Goal: Transaction & Acquisition: Purchase product/service

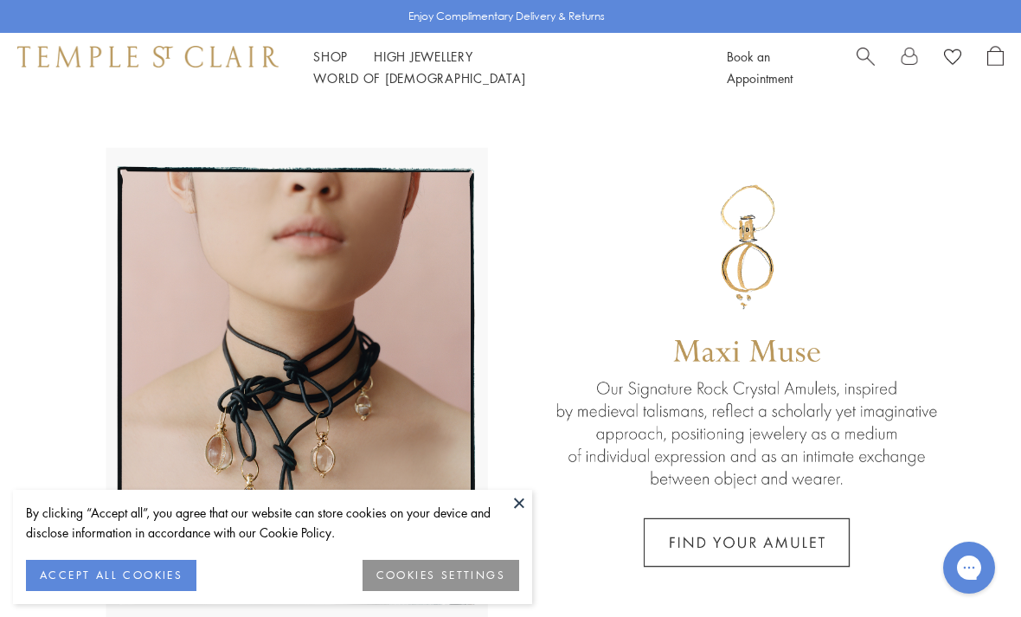
click at [337, 65] on link "Shop Shop" at bounding box center [330, 56] width 35 height 17
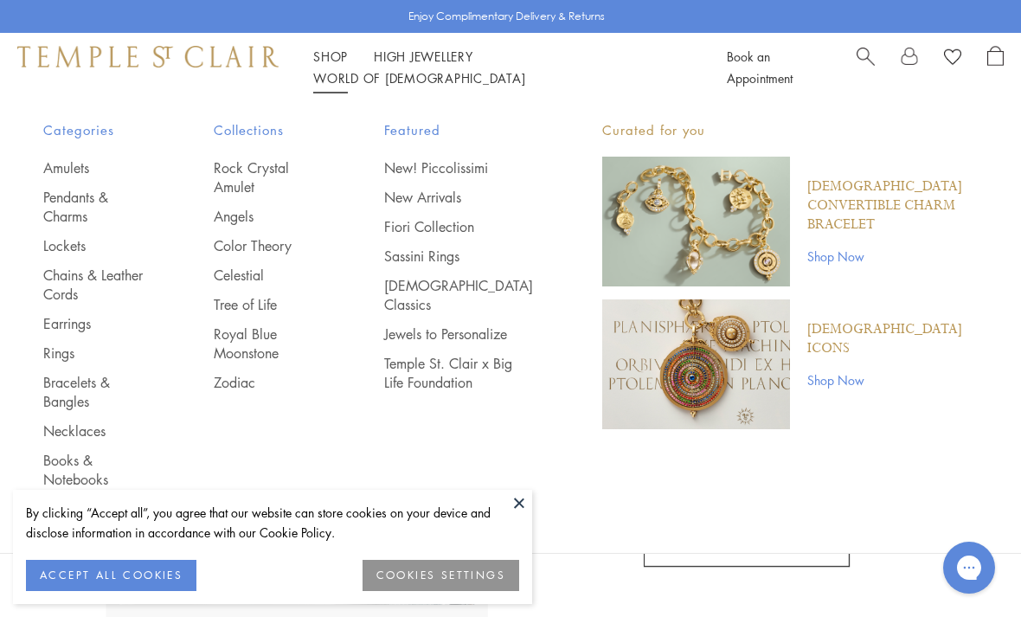
click at [67, 165] on link "Amulets" at bounding box center [93, 167] width 101 height 19
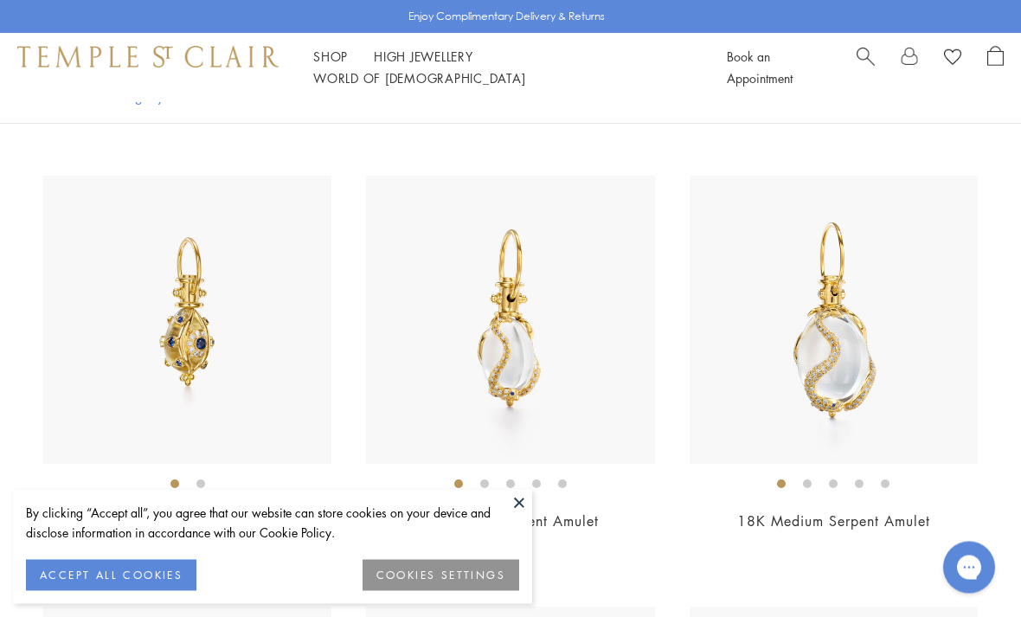
scroll to position [8023, 0]
click at [506, 360] on img at bounding box center [510, 320] width 288 height 288
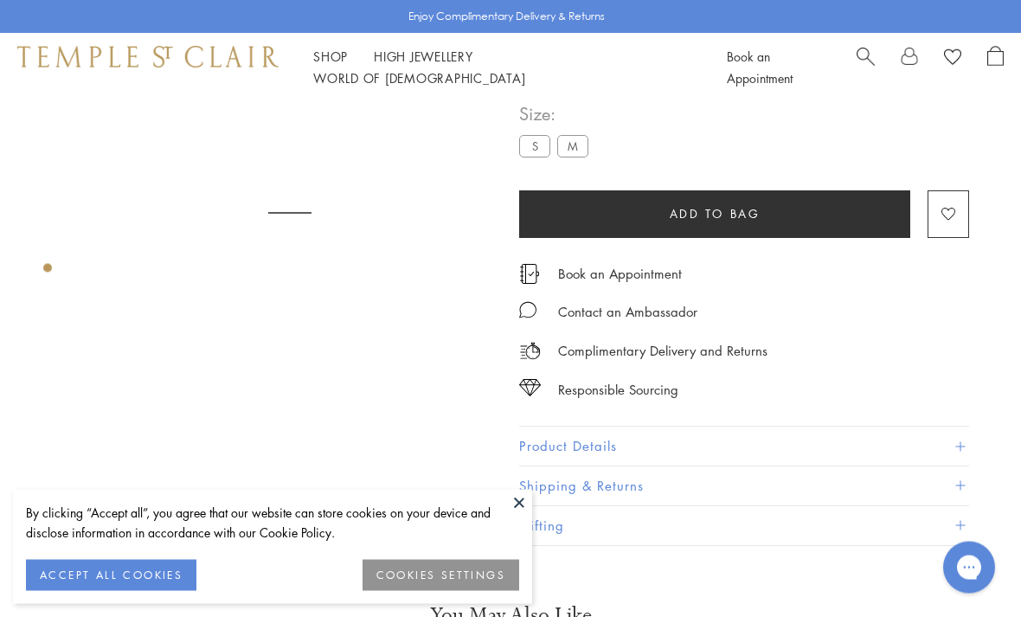
scroll to position [102, 0]
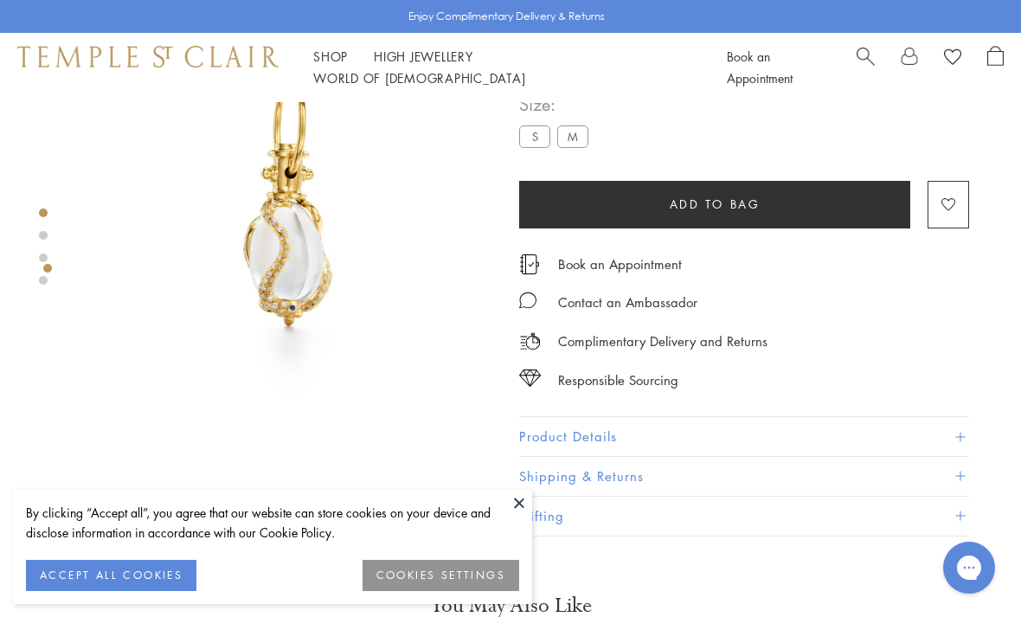
click at [521, 503] on button at bounding box center [519, 503] width 26 height 26
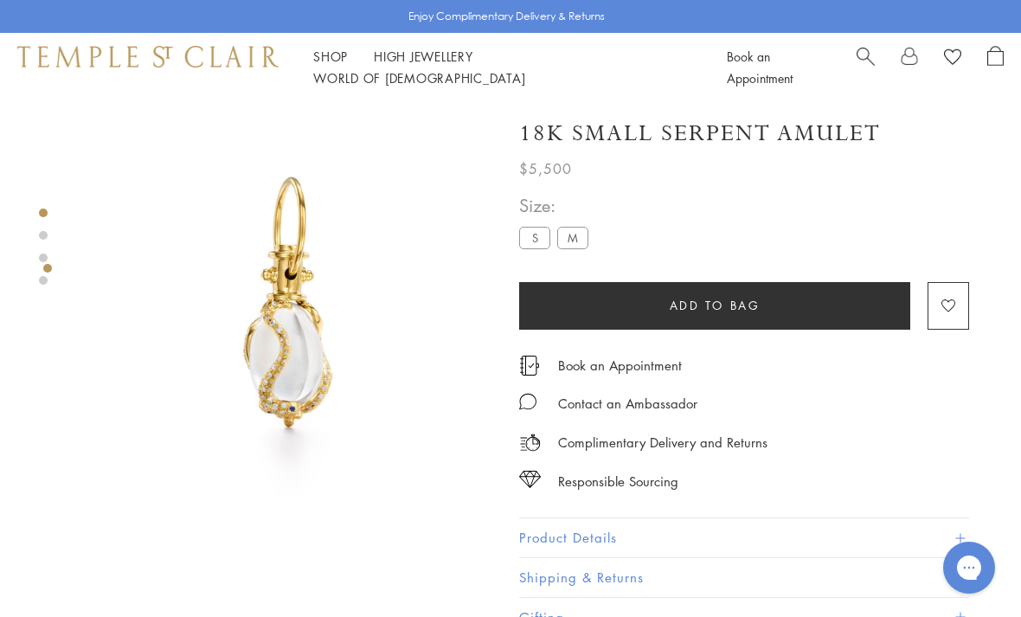
scroll to position [0, 0]
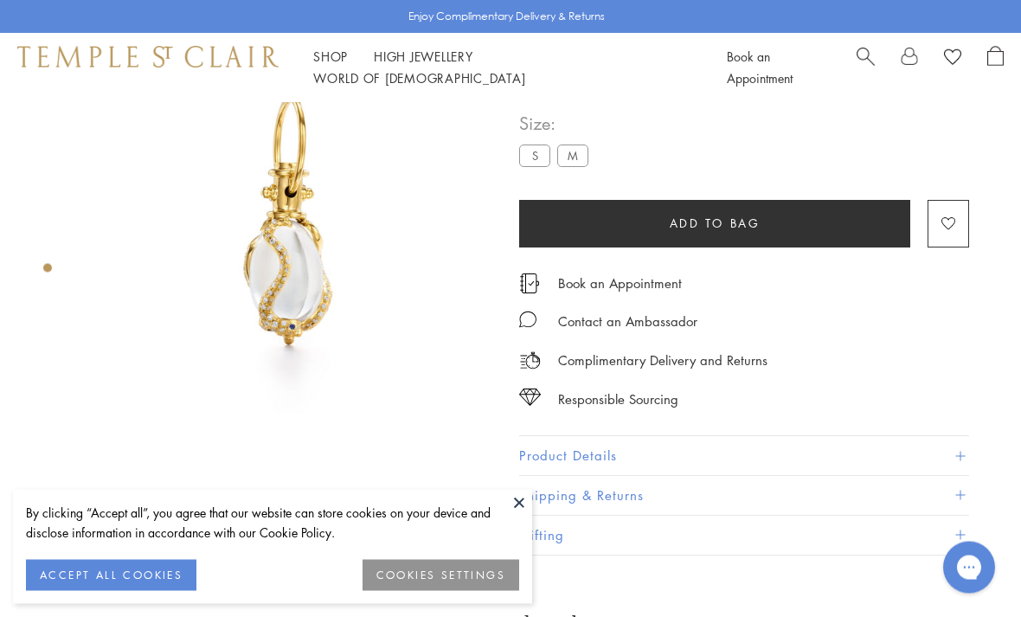
scroll to position [102, 0]
